Goal: Information Seeking & Learning: Check status

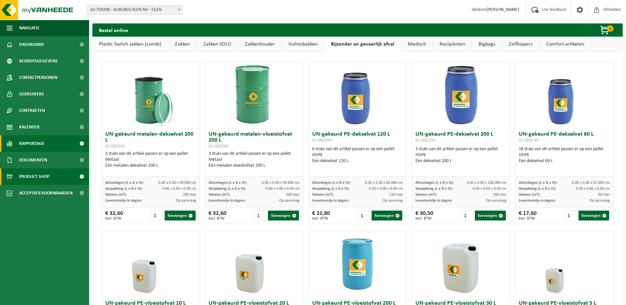
click at [29, 144] on span "Rapportage" at bounding box center [31, 143] width 25 height 17
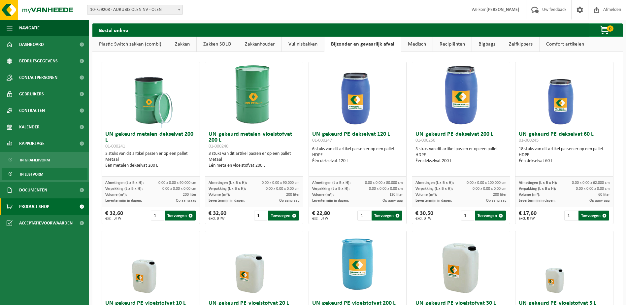
click at [37, 174] on span "In lijstvorm" at bounding box center [31, 174] width 23 height 13
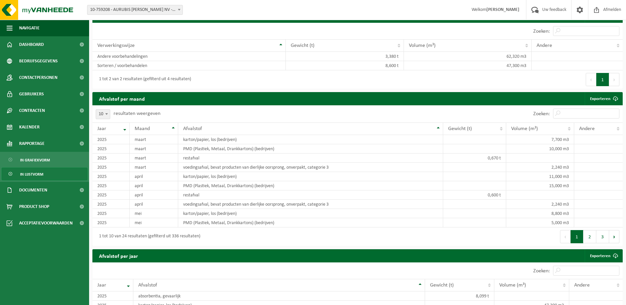
scroll to position [430, 0]
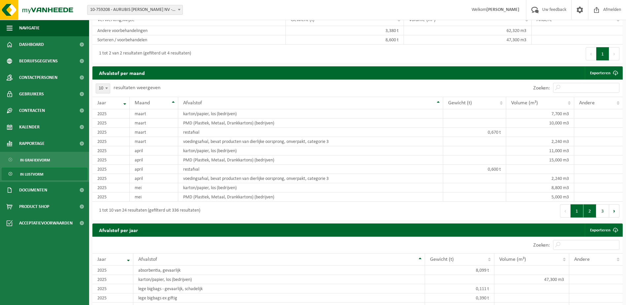
click at [595, 211] on button "2" at bounding box center [590, 210] width 13 height 13
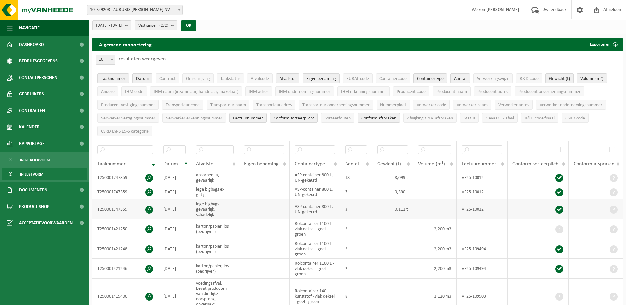
scroll to position [1, 0]
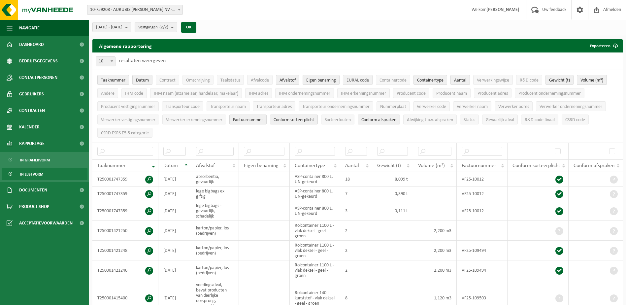
click at [369, 82] on span "EURAL code" at bounding box center [358, 80] width 22 height 5
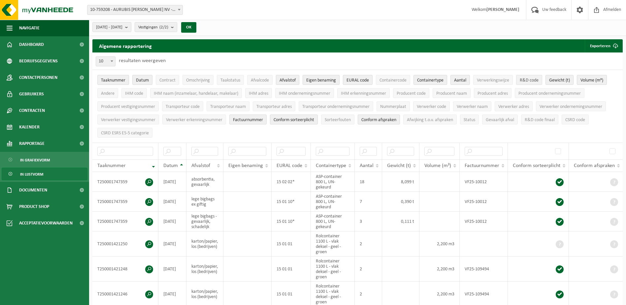
click at [528, 82] on span "R&D code" at bounding box center [529, 80] width 19 height 5
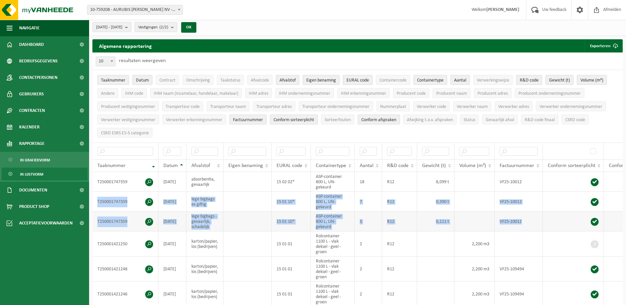
drag, startPoint x: 96, startPoint y: 199, endPoint x: 601, endPoint y: 221, distance: 505.3
click at [601, 221] on tbody "T250001747359 2025-06-19 absorbentia, gevaarlijk 15 02 02* ASP-container 800 L,…" at bounding box center [375, 305] width 566 height 267
click at [400, 216] on td "R12" at bounding box center [399, 222] width 35 height 20
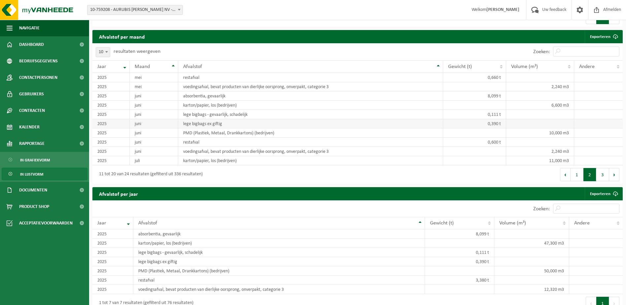
scroll to position [648, 0]
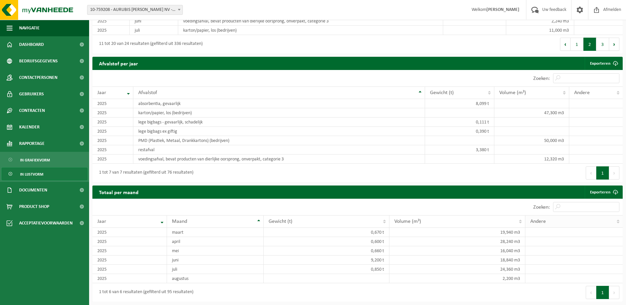
click at [535, 222] on span "Andere" at bounding box center [539, 221] width 16 height 5
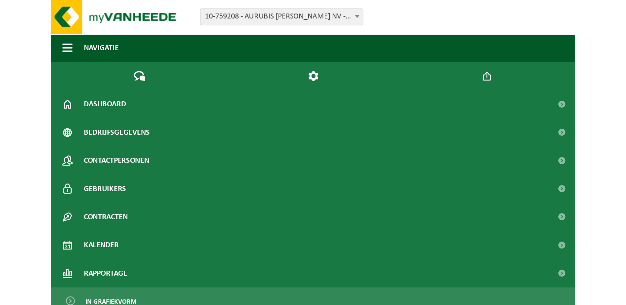
scroll to position [456, 0]
